Goal: Task Accomplishment & Management: Manage account settings

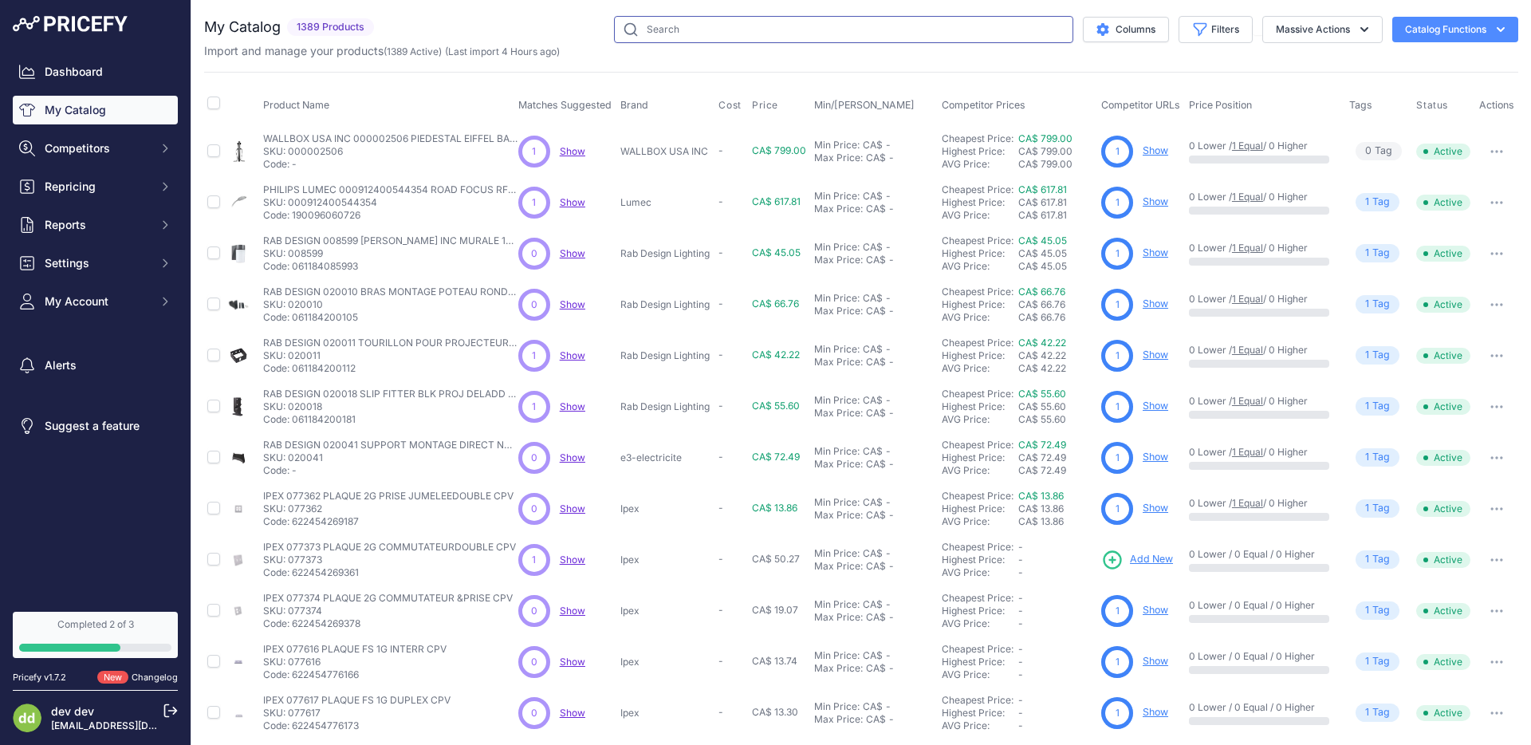
click at [715, 33] on input "text" at bounding box center [843, 29] width 459 height 27
paste input "ChargePoint Home Flex câblé"
type input "ChargePoint Home Flex câblé"
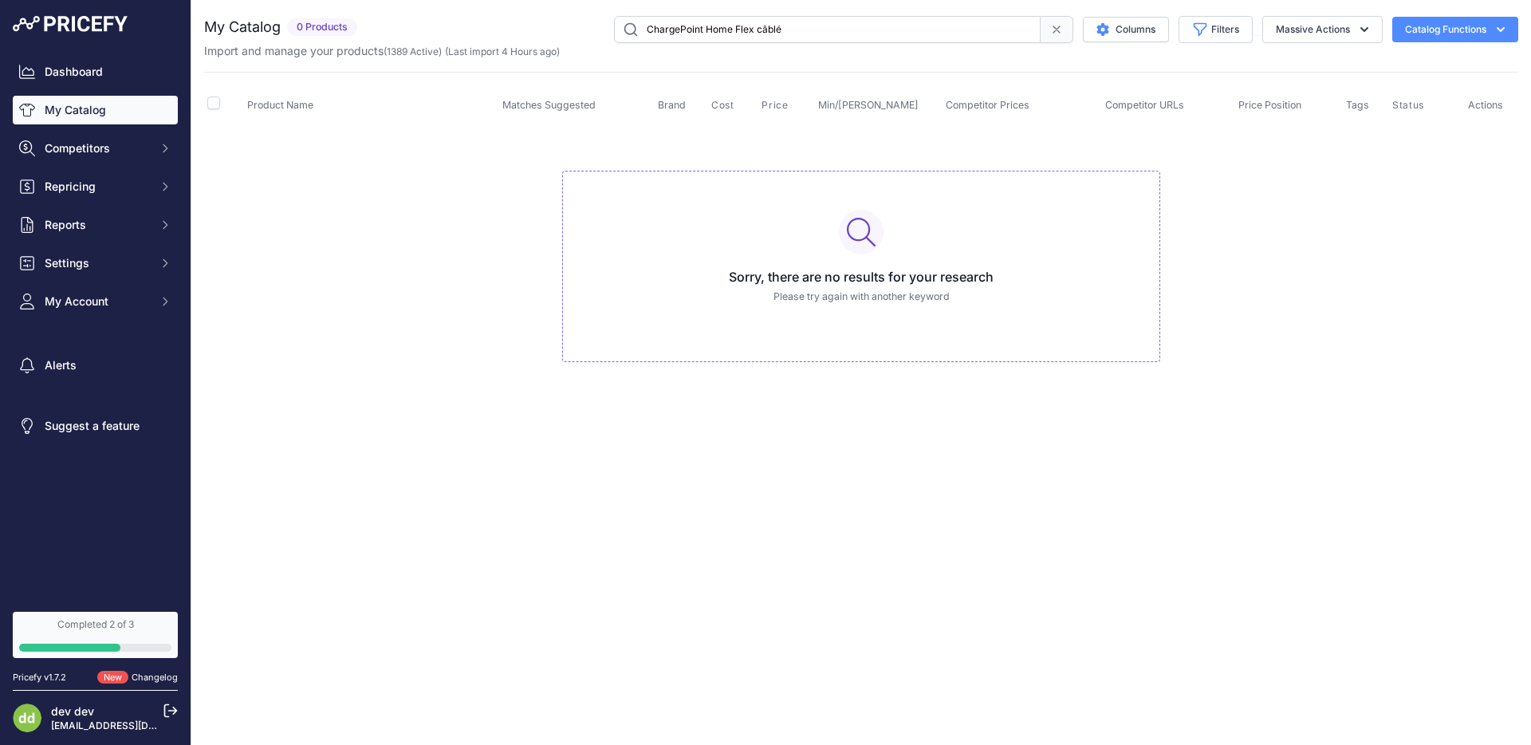
click at [116, 100] on link "My Catalog" at bounding box center [95, 110] width 165 height 29
drag, startPoint x: 115, startPoint y: 101, endPoint x: 155, endPoint y: 99, distance: 39.9
click at [115, 101] on link "My Catalog" at bounding box center [95, 110] width 165 height 29
click at [786, 21] on input "ChargePoint Home Flex câblé" at bounding box center [827, 29] width 427 height 27
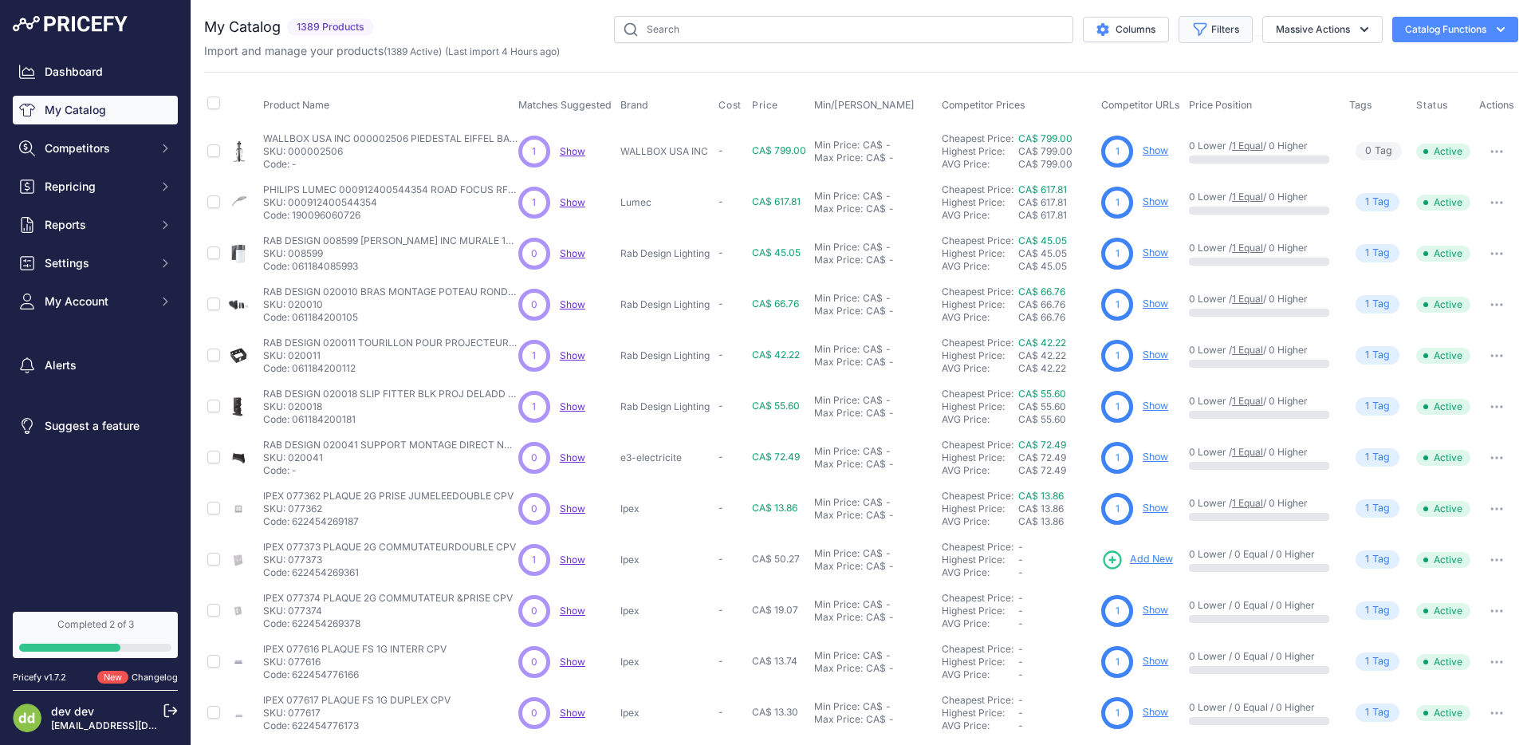
click at [1225, 34] on button "Filters" at bounding box center [1215, 29] width 74 height 27
click at [1133, 216] on select "Select an option ABB ABB E MOBILITY Inc Acuity Brands ACUITY/LITHONIA ADEMCO Ap…" at bounding box center [1163, 223] width 153 height 27
click at [1022, 85] on th "Competitor Prices" at bounding box center [1017, 105] width 159 height 40
click at [1284, 34] on button "Massive Actions" at bounding box center [1322, 29] width 120 height 27
click at [1213, 24] on button "Filters" at bounding box center [1215, 29] width 74 height 27
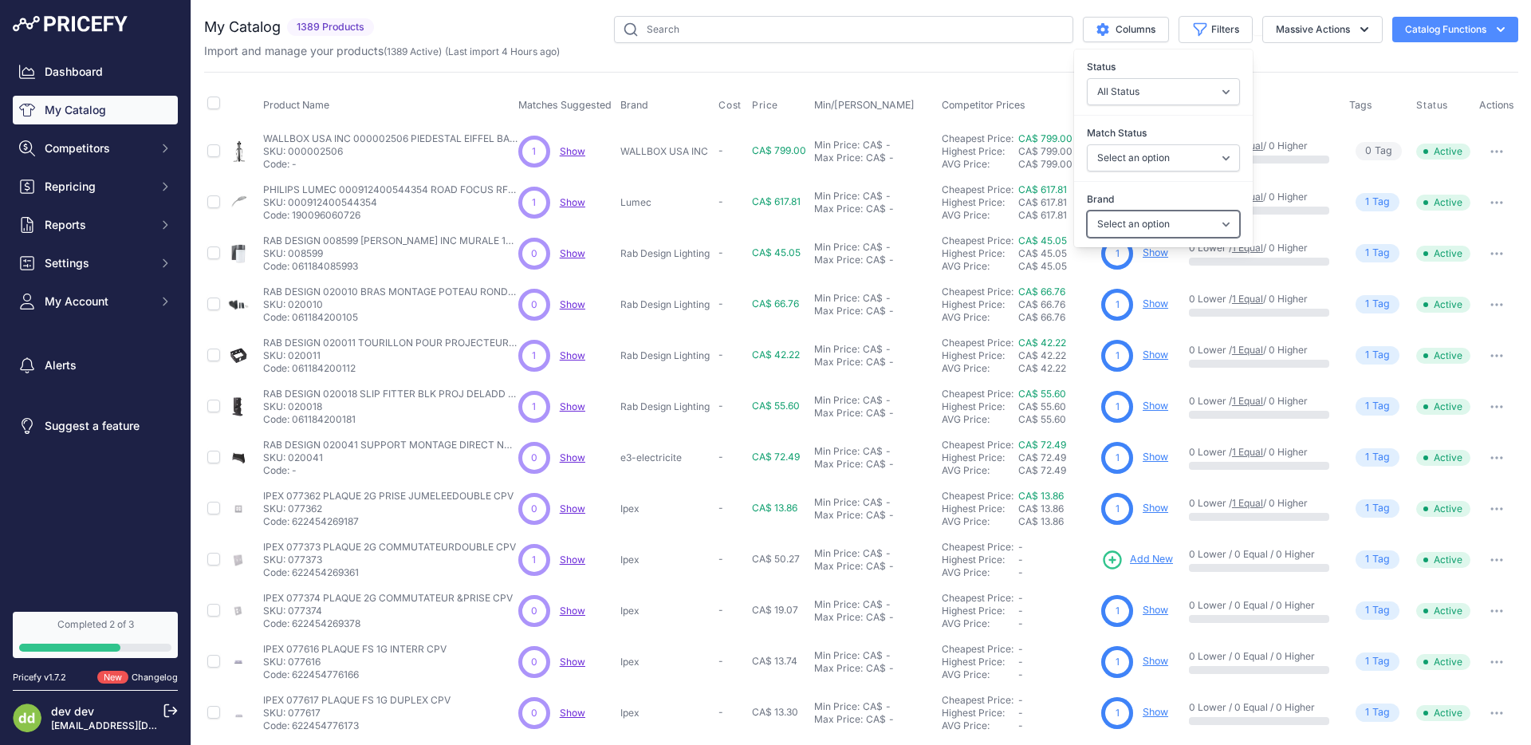
click at [1155, 222] on select "Select an option ABB ABB E MOBILITY Inc Acuity Brands ACUITY/LITHONIA ADEMCO Ap…" at bounding box center [1163, 223] width 153 height 27
click at [1154, 163] on select "Select an option Matched Unmatched" at bounding box center [1163, 157] width 153 height 27
select select "0"
click at [1087, 144] on select "Select an option Matched Unmatched" at bounding box center [1163, 157] width 153 height 27
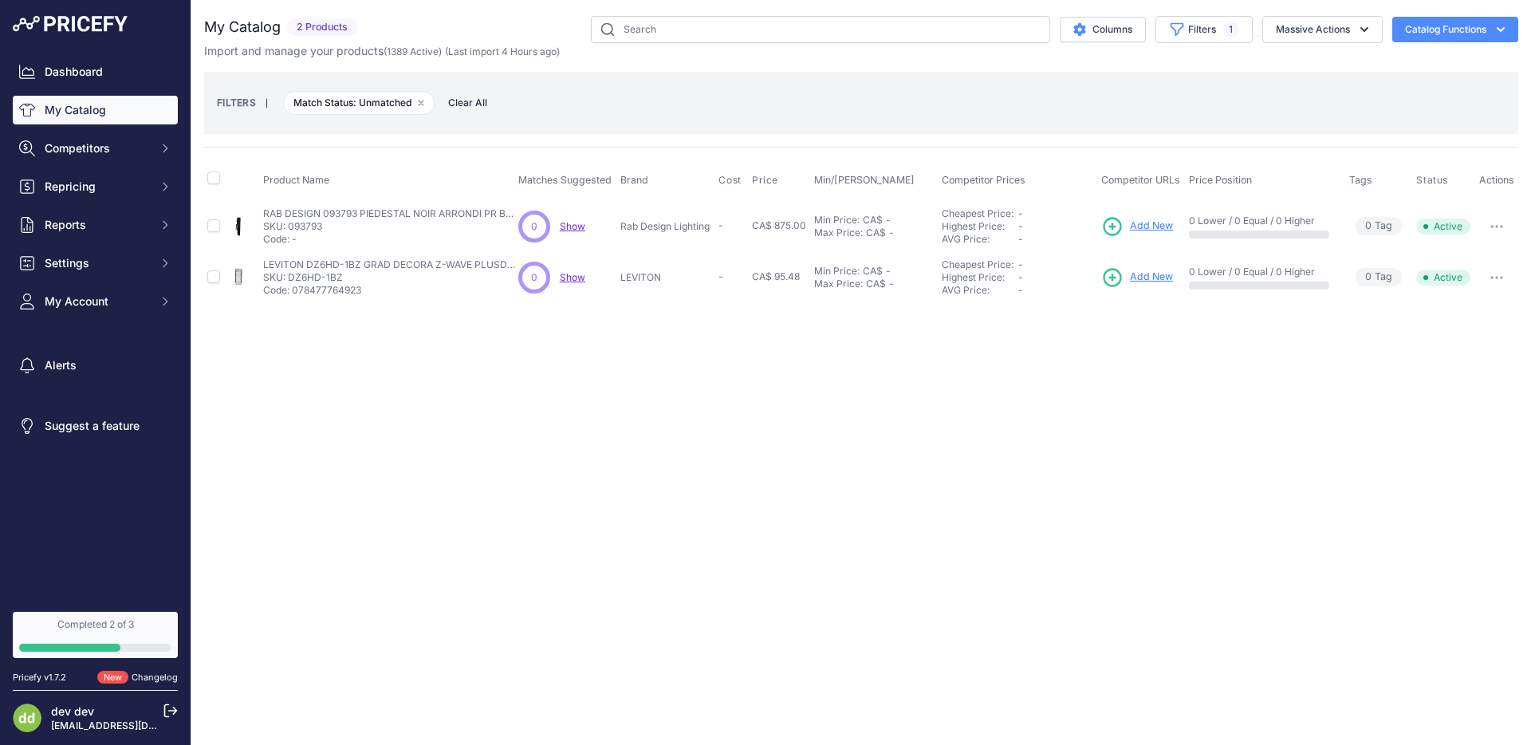
click at [883, 124] on div "FILTERS | Match Status: Unmatched Remove filter option Clear All" at bounding box center [861, 103] width 1314 height 62
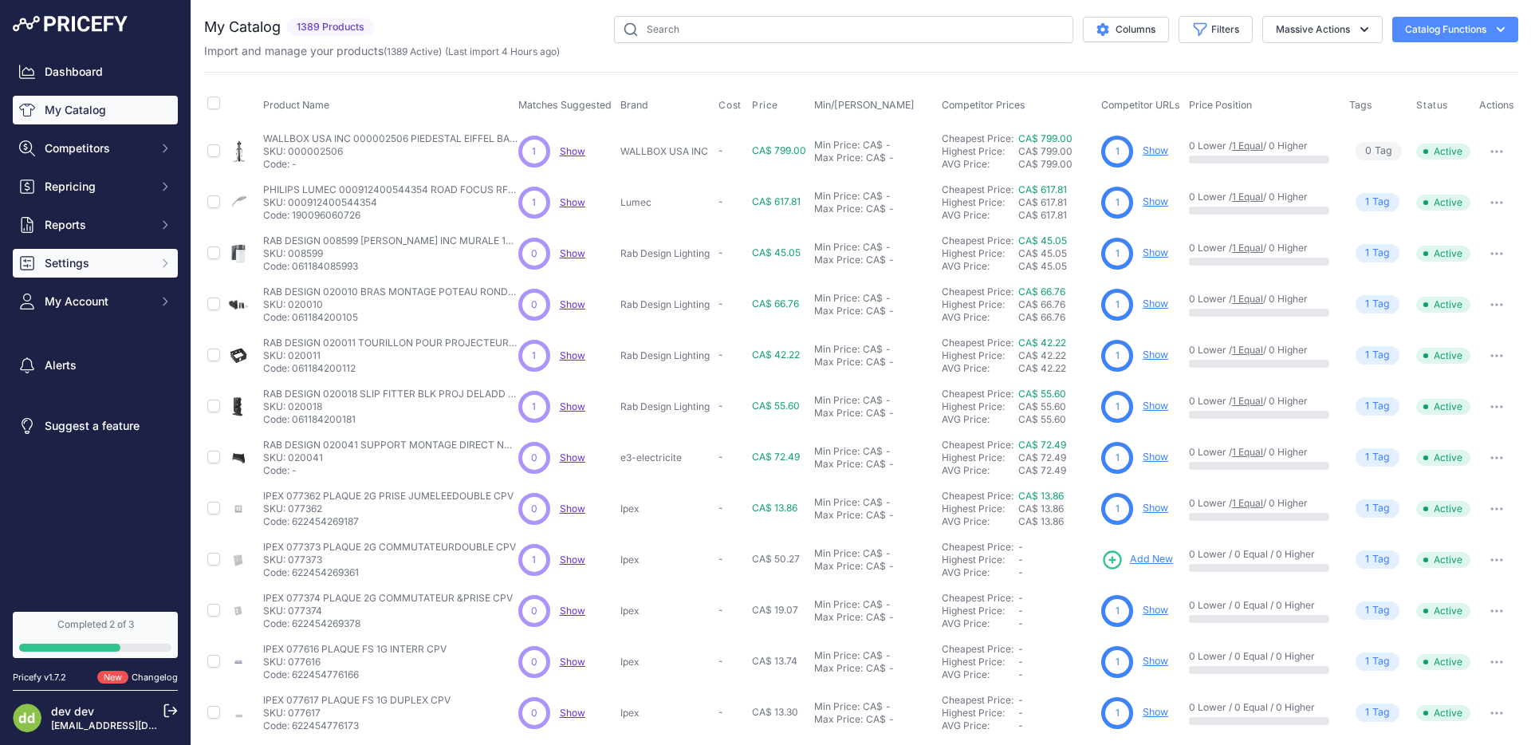
click at [113, 271] on button "Settings" at bounding box center [95, 263] width 165 height 29
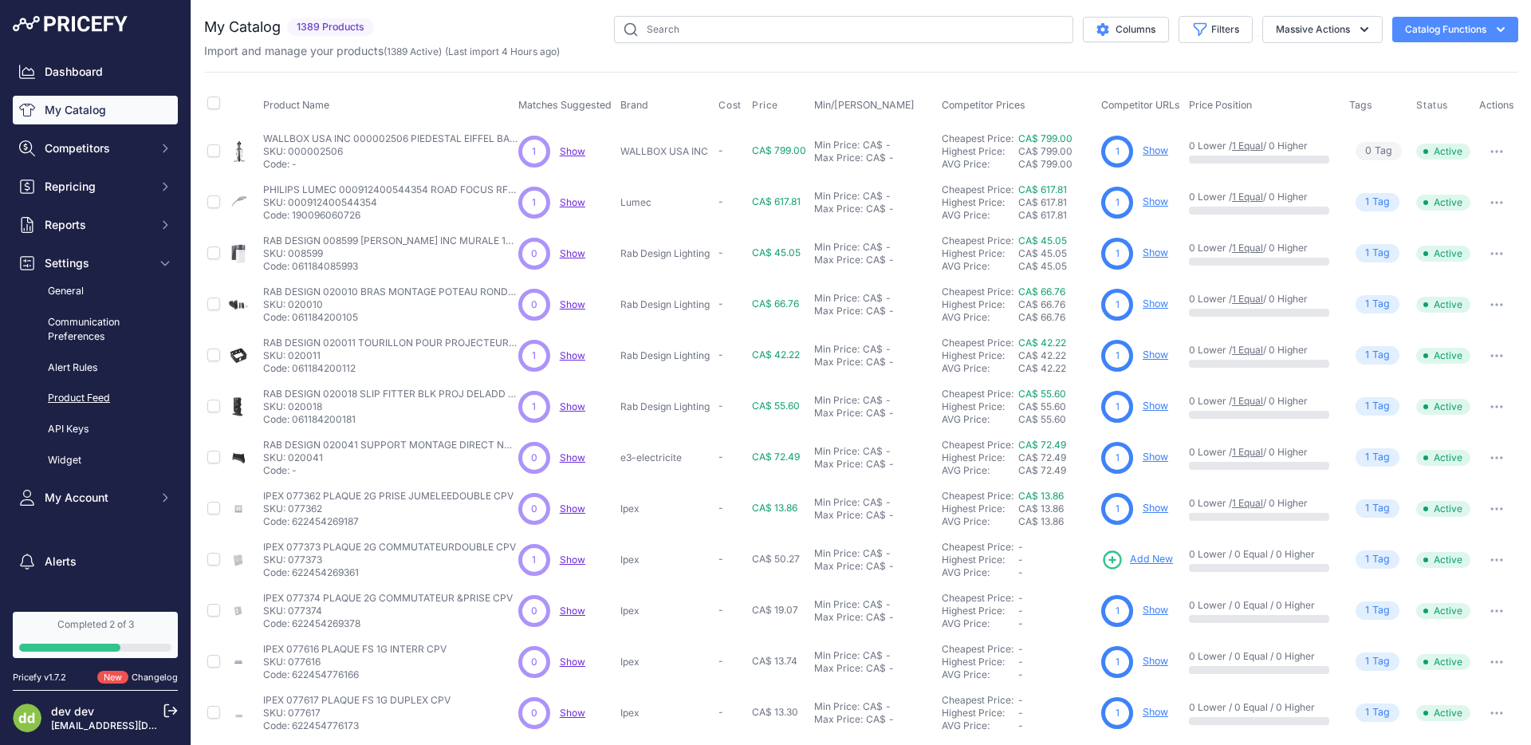
click at [71, 398] on link "Product Feed" at bounding box center [95, 398] width 165 height 28
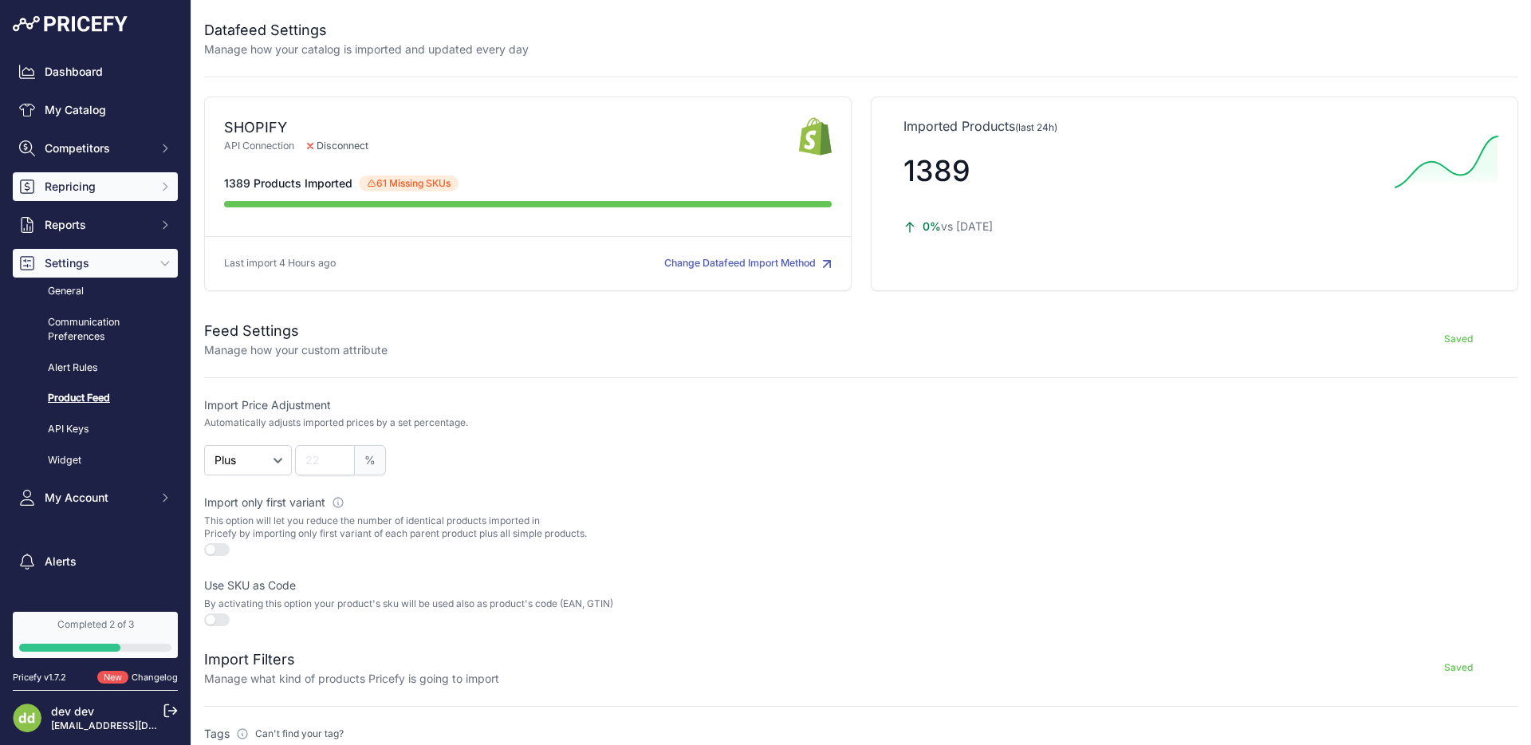
click at [176, 182] on button "Repricing" at bounding box center [95, 186] width 165 height 29
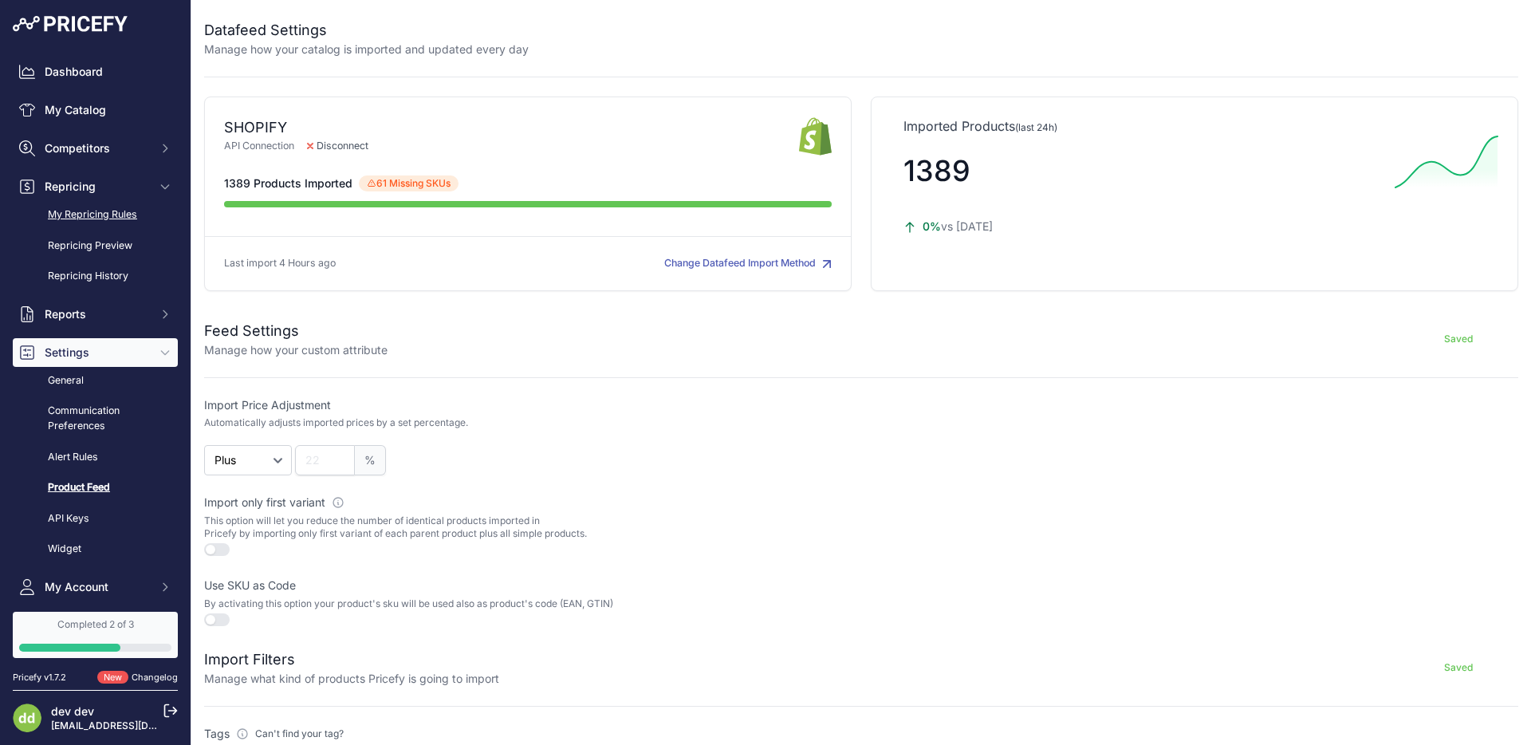
click at [137, 211] on link "My Repricing Rules" at bounding box center [95, 215] width 165 height 28
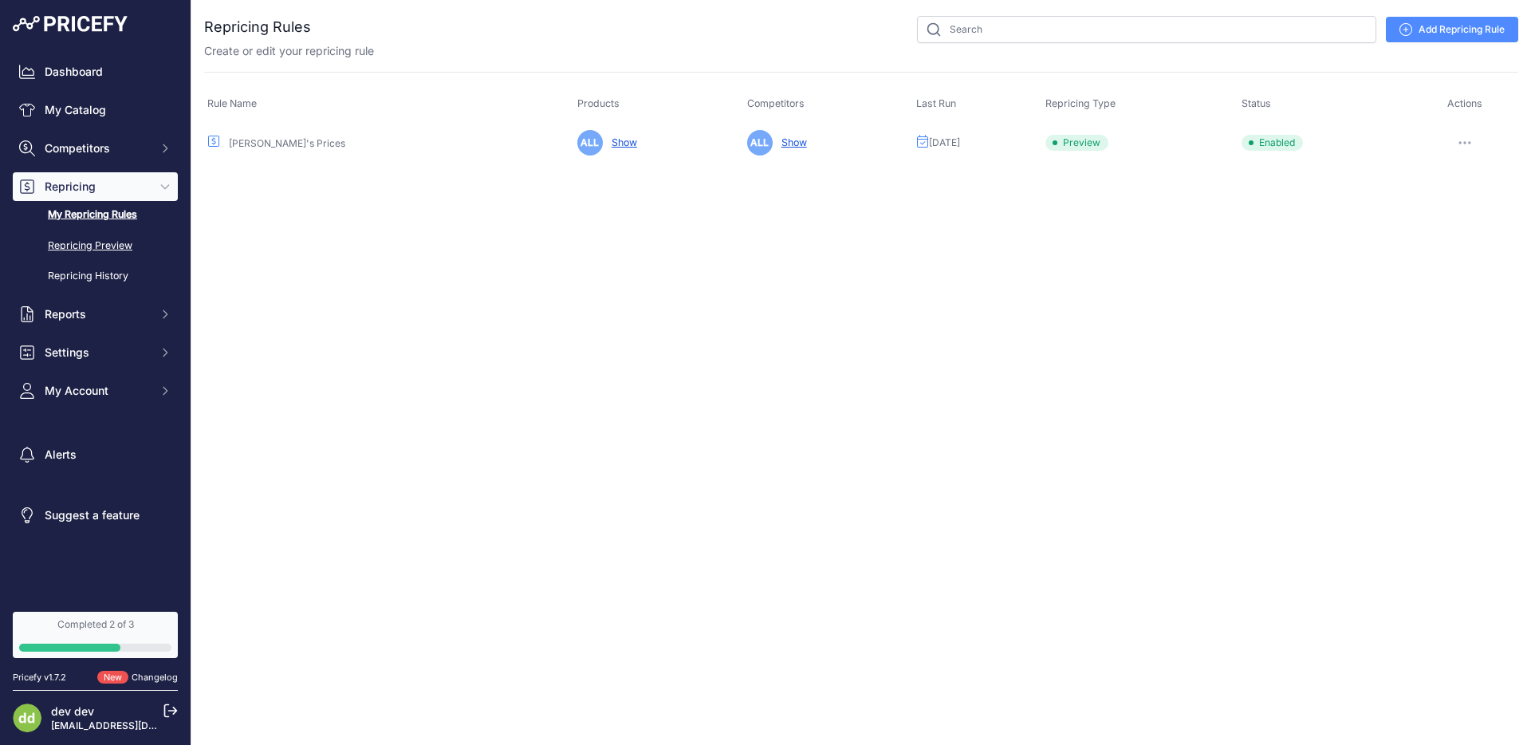
click at [116, 245] on link "Repricing Preview" at bounding box center [95, 246] width 165 height 28
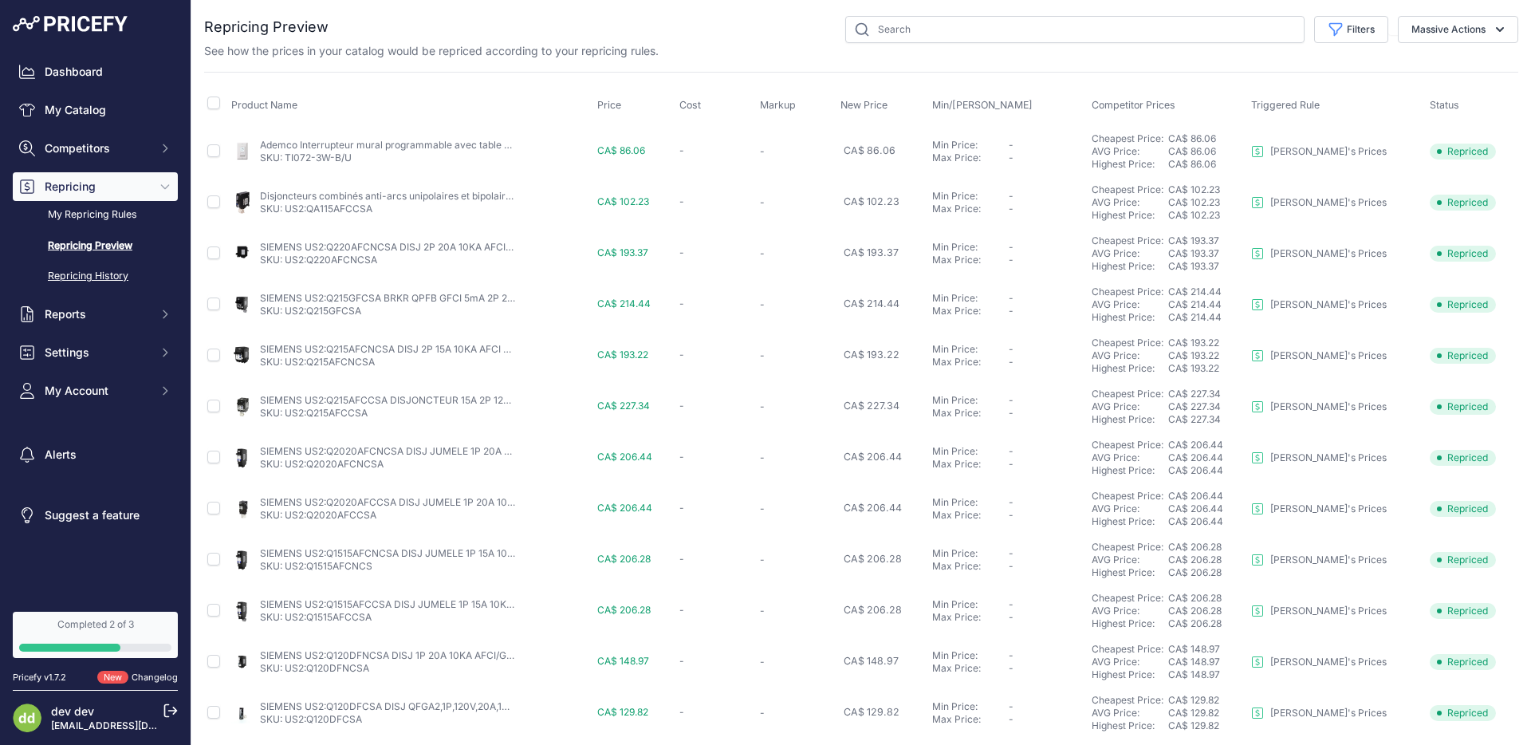
click at [103, 269] on link "Repricing History" at bounding box center [95, 276] width 165 height 28
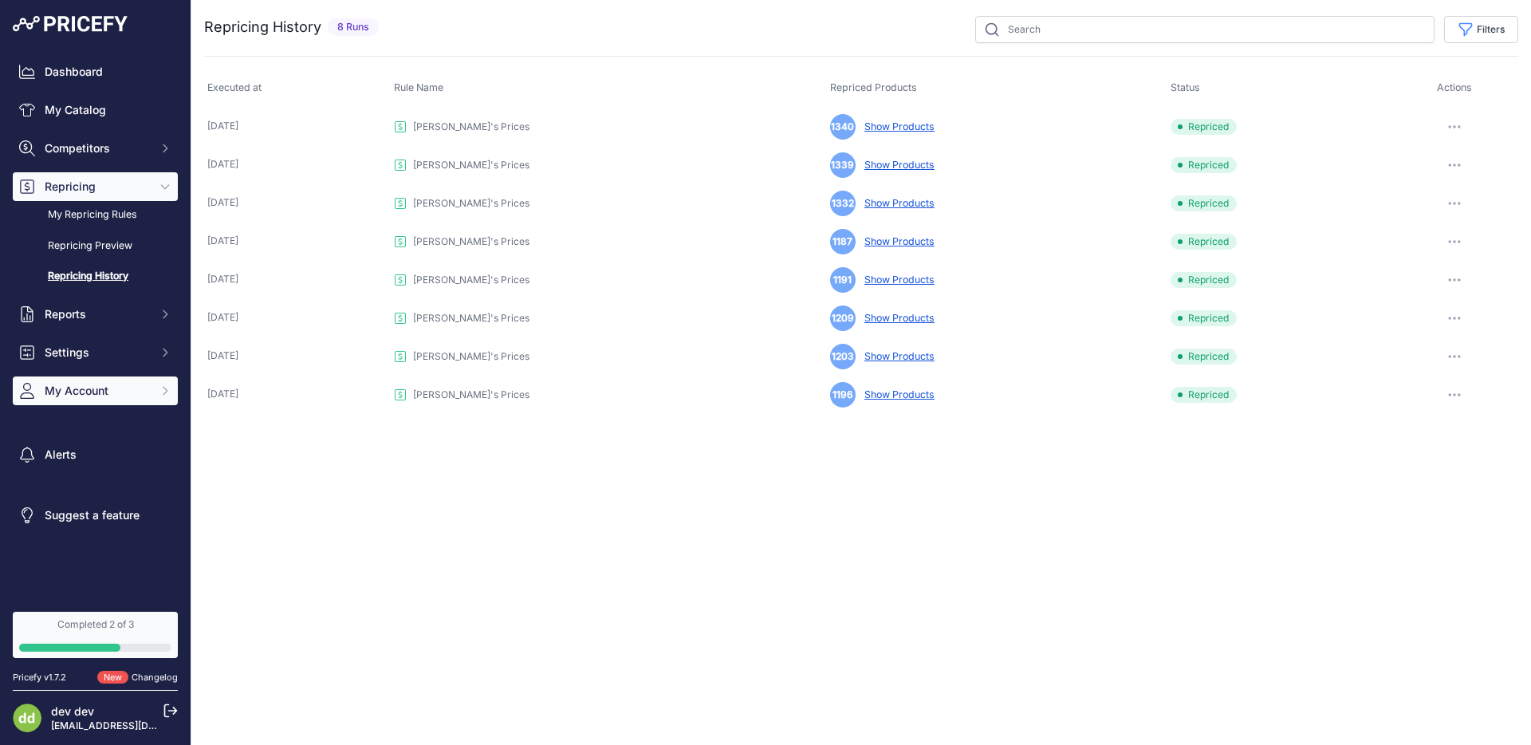
click at [120, 380] on button "My Account" at bounding box center [95, 390] width 165 height 29
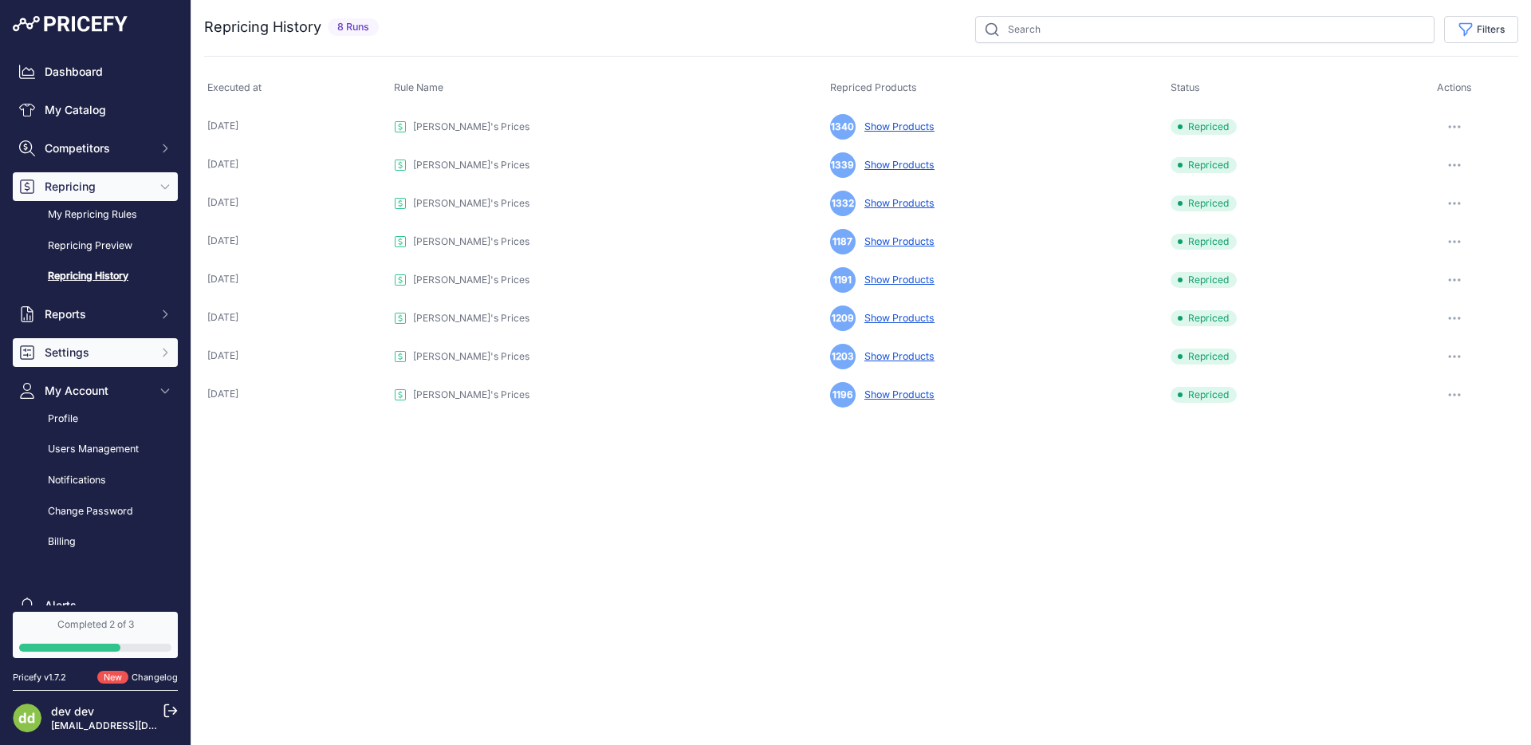
click at [114, 351] on span "Settings" at bounding box center [97, 352] width 104 height 16
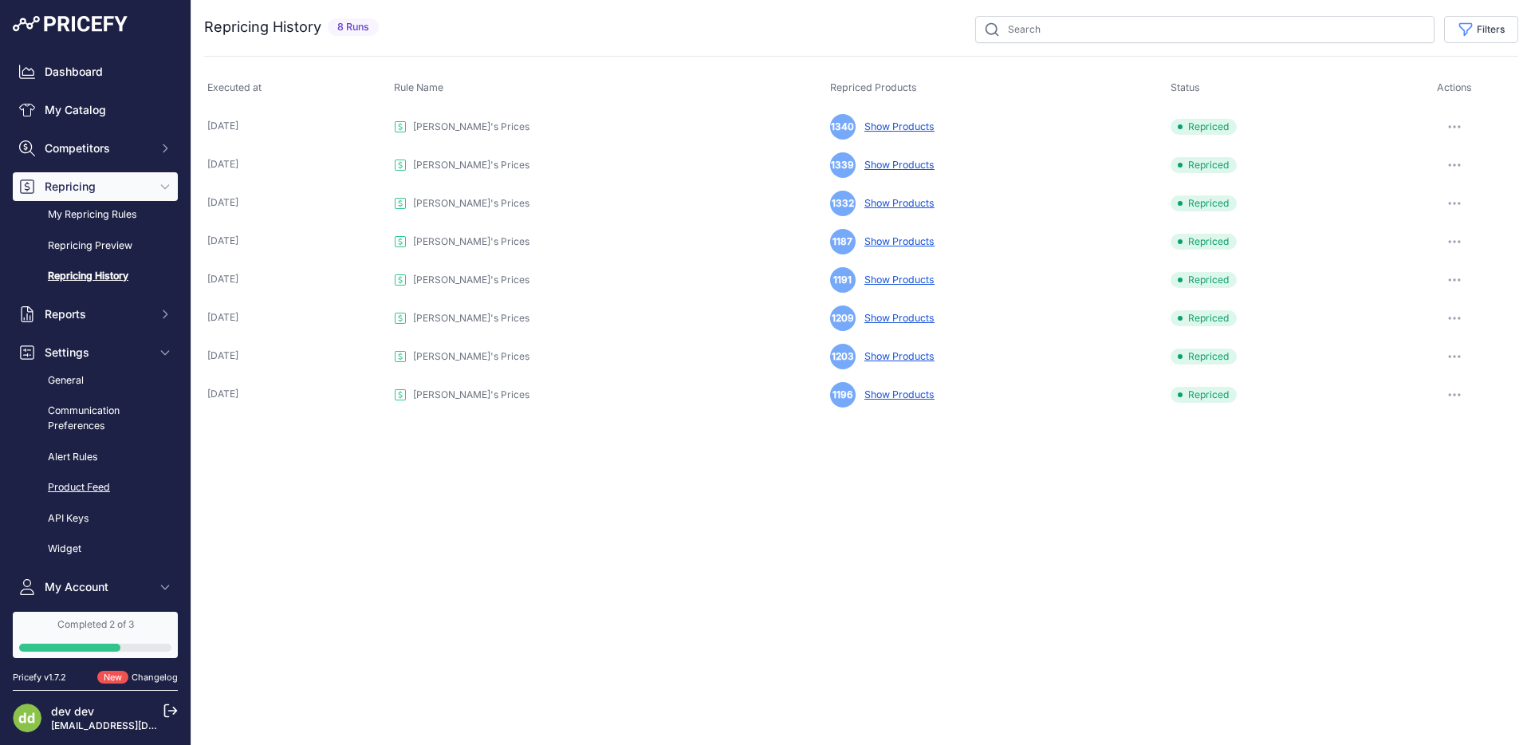
click at [91, 474] on link "Product Feed" at bounding box center [95, 488] width 165 height 28
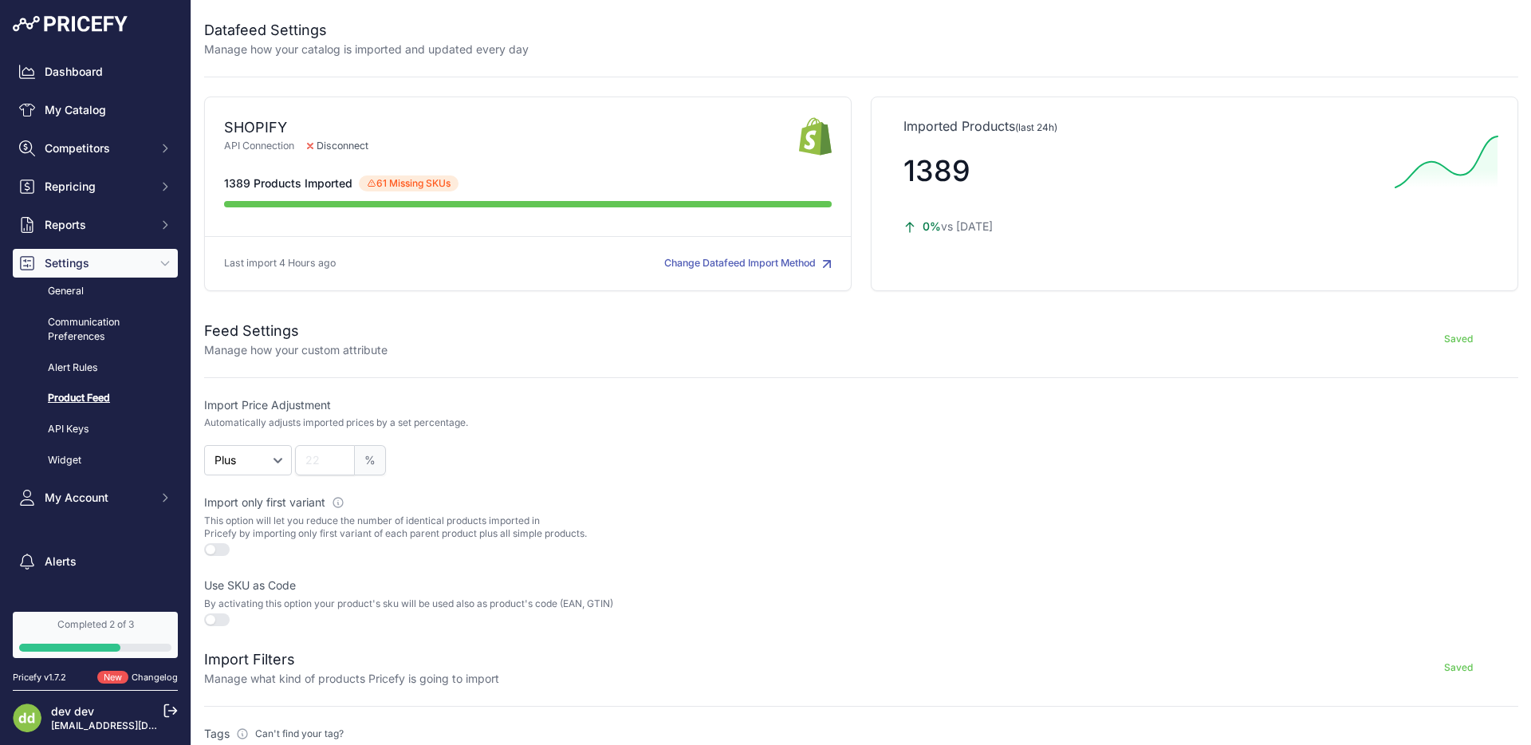
click at [393, 180] on span "61 Missing SKUs 61 products have been skipped due to missing SKU" at bounding box center [409, 183] width 100 height 16
click at [468, 161] on div "SHOPIFY API Connection Disconnect" at bounding box center [527, 193] width 647 height 195
click at [721, 265] on button "Change Datafeed Import Method" at bounding box center [747, 263] width 167 height 15
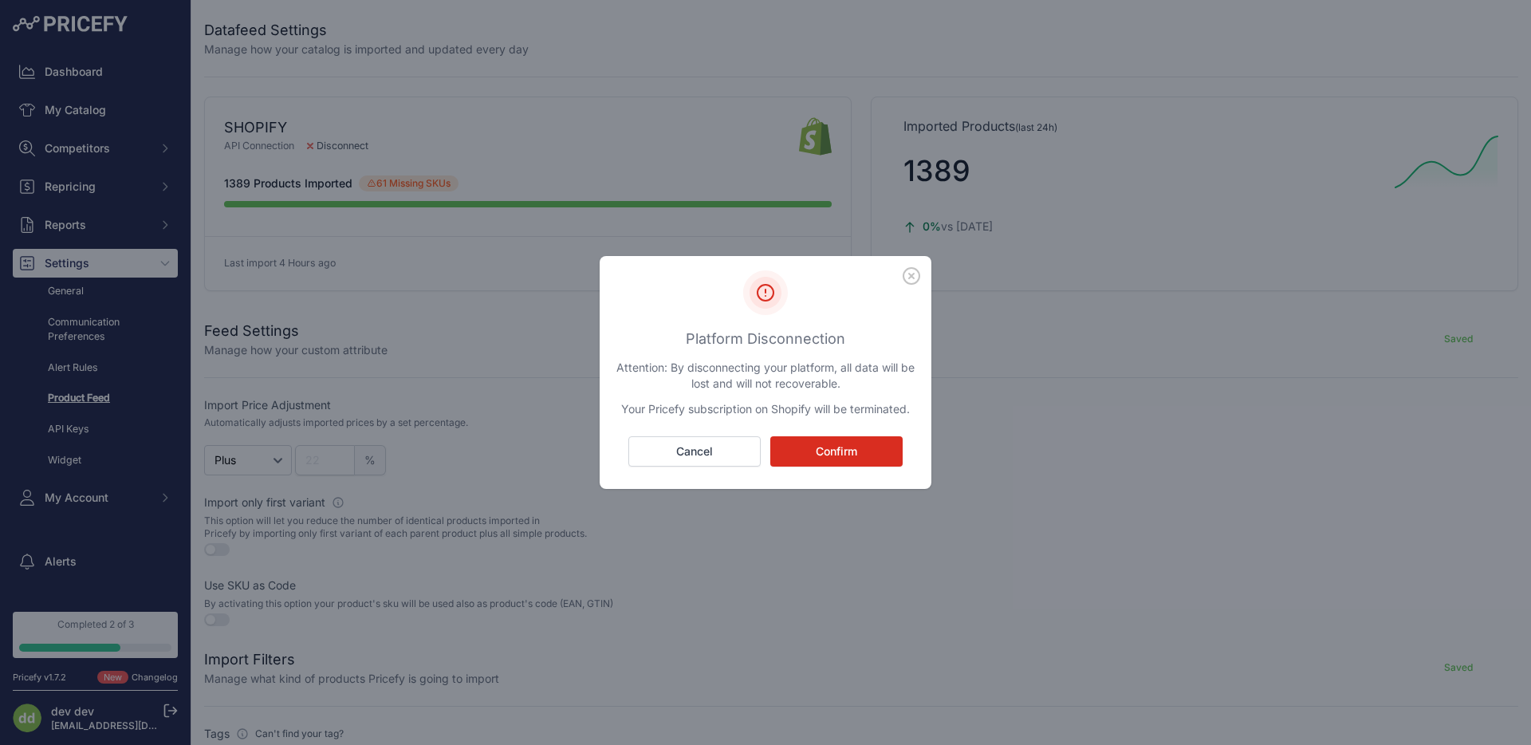
click at [908, 275] on icon "button" at bounding box center [912, 276] width 18 height 18
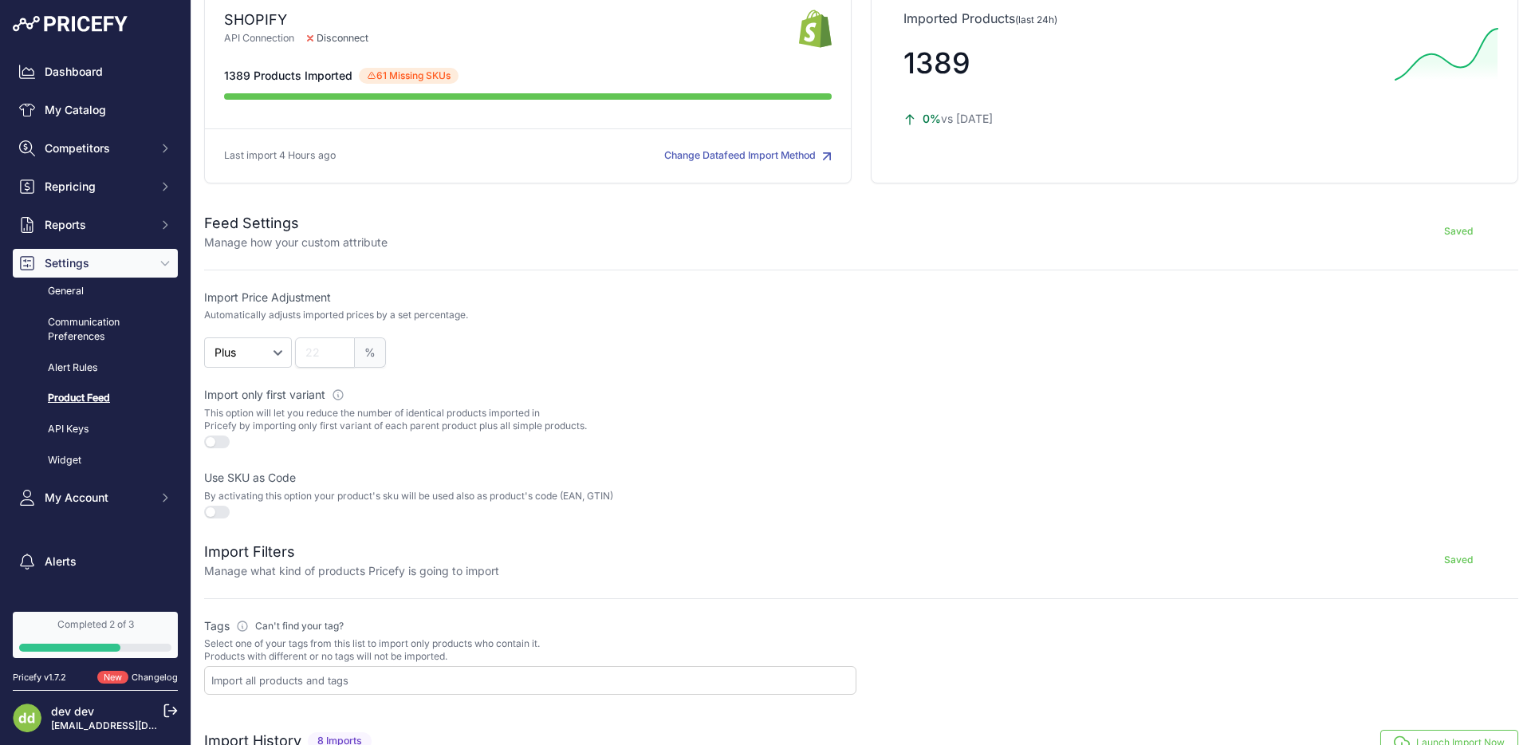
scroll to position [459, 0]
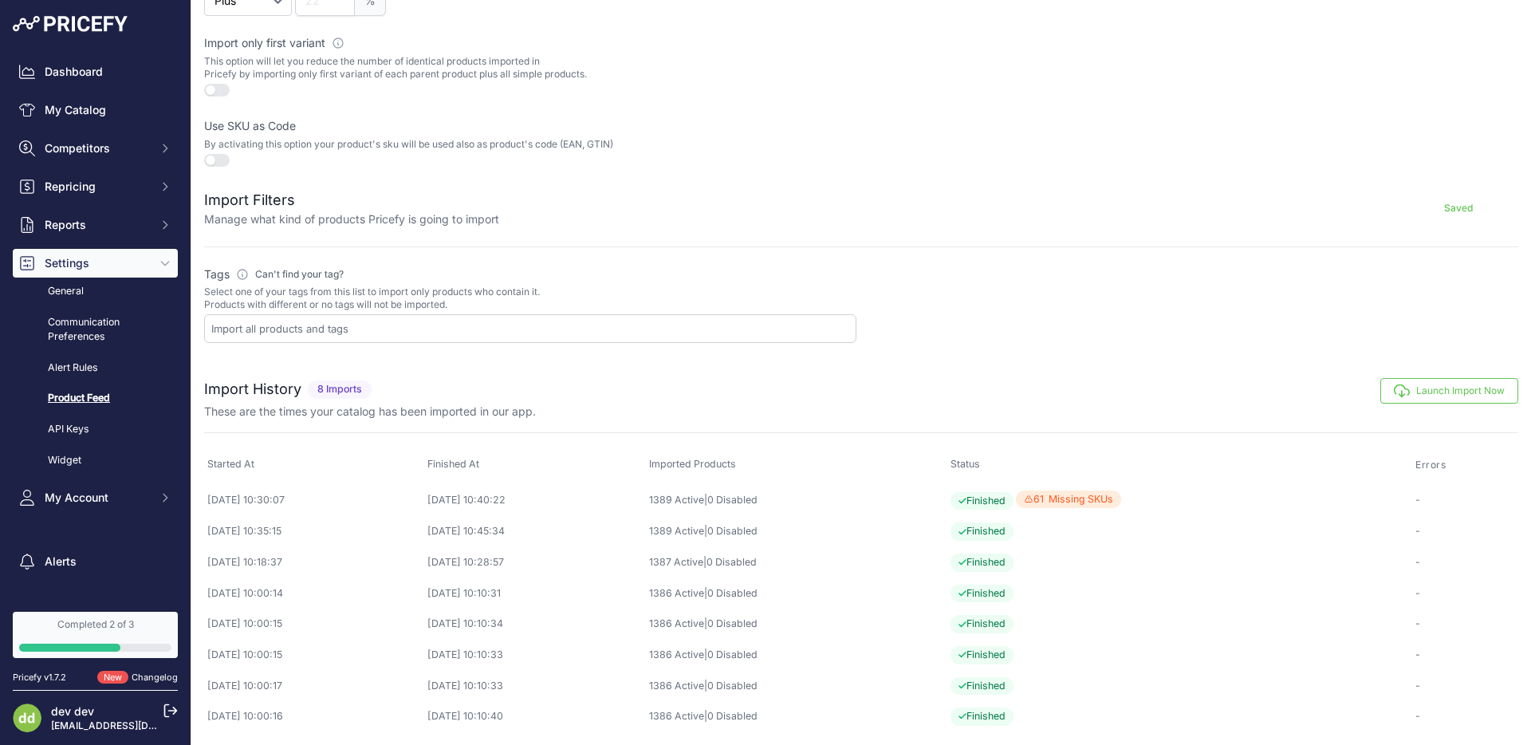
click at [1100, 504] on span "61 Missing SKUs 61 products have been skipped due to missing SKU" at bounding box center [1068, 499] width 105 height 18
click at [1100, 501] on span "61 Missing SKUs 61 products have been skipped due to missing SKU" at bounding box center [1068, 499] width 105 height 18
click at [1099, 501] on span "61 Missing SKUs 61 products have been skipped due to missing SKU" at bounding box center [1068, 499] width 105 height 18
click at [1445, 391] on button "Launch Import Now" at bounding box center [1449, 391] width 138 height 26
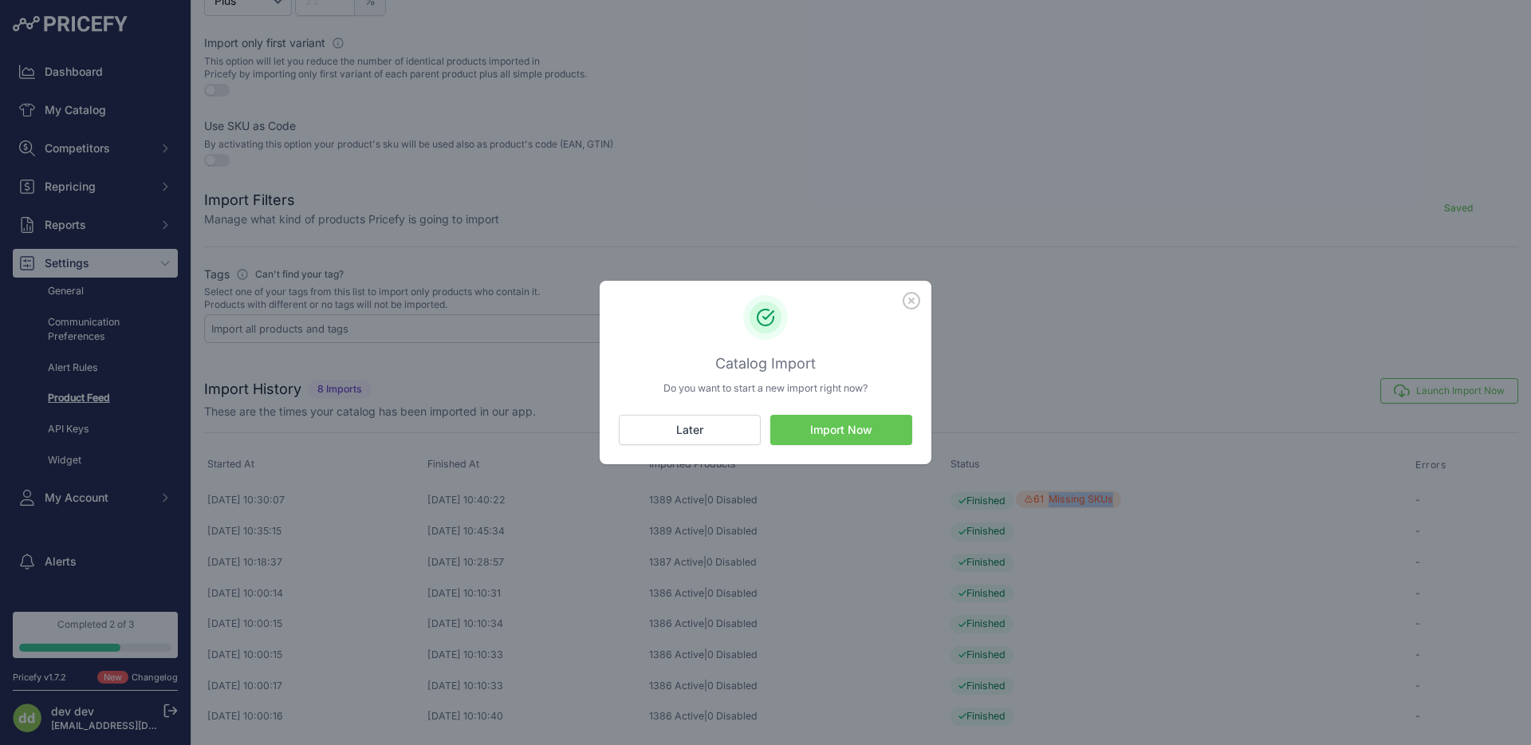
click at [858, 436] on button "Import Now" at bounding box center [841, 430] width 142 height 30
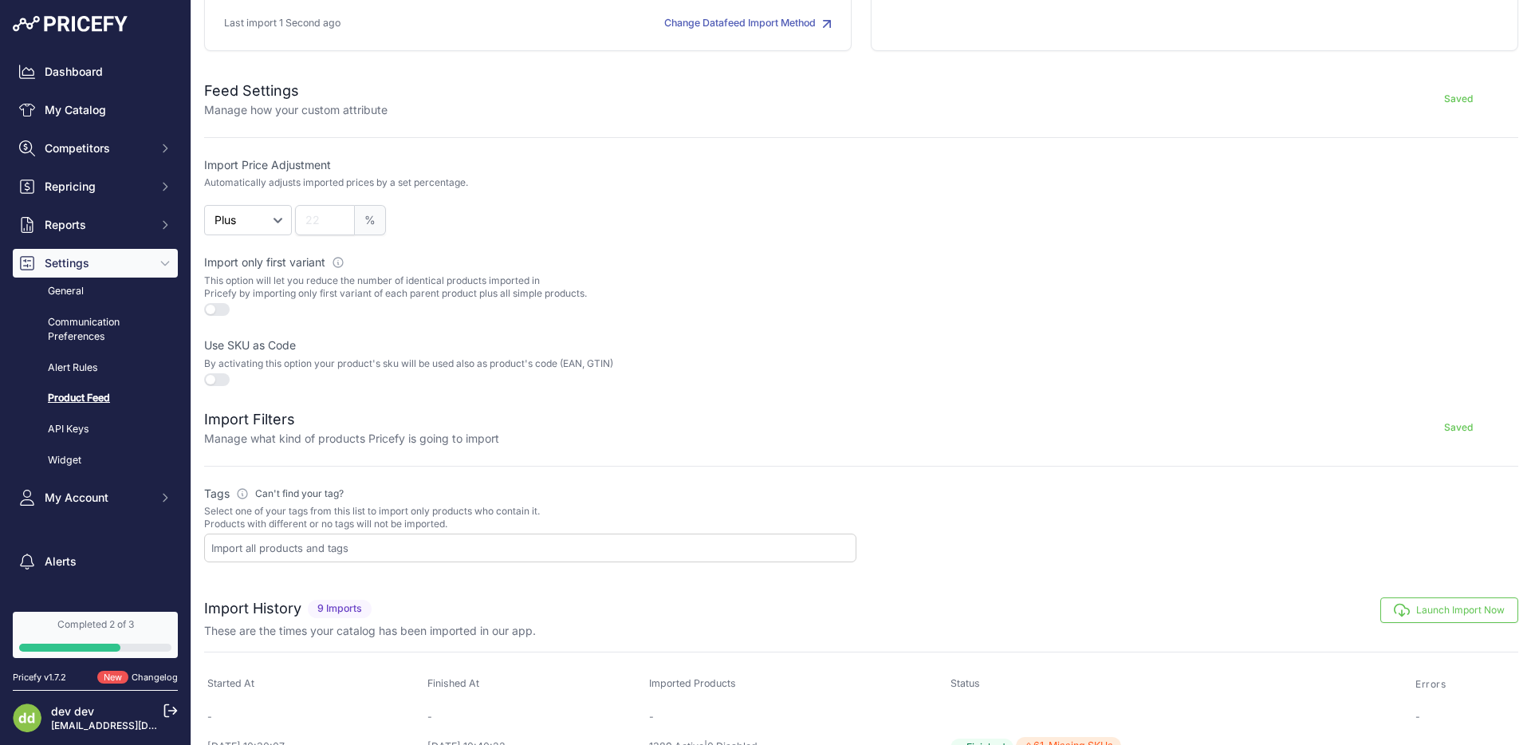
scroll to position [487, 0]
